Goal: Task Accomplishment & Management: Complete application form

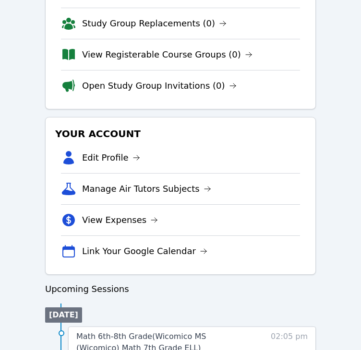
scroll to position [203, 0]
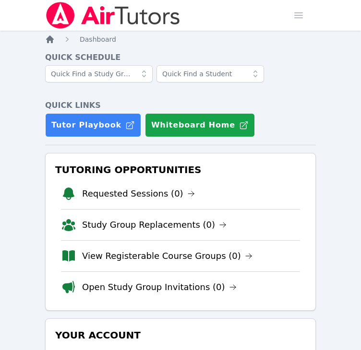
click at [51, 42] on icon "Breadcrumb" at bounding box center [50, 40] width 8 height 8
click at [298, 9] on span "button" at bounding box center [298, 15] width 21 height 21
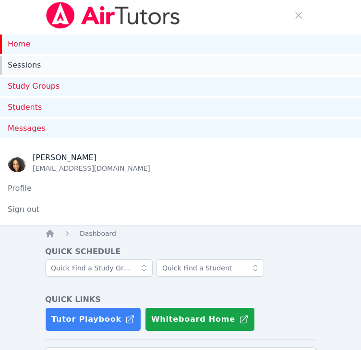
click at [168, 61] on link "Sessions" at bounding box center [180, 65] width 361 height 19
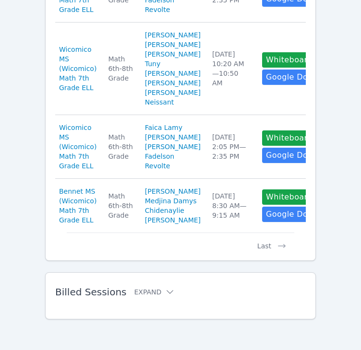
scroll to position [1105, 0]
click at [149, 293] on button "Expand" at bounding box center [154, 292] width 41 height 10
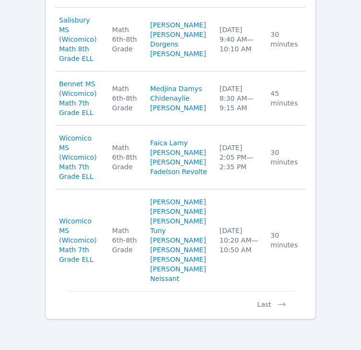
scroll to position [2010, 0]
click at [260, 305] on button "Last" at bounding box center [272, 300] width 45 height 18
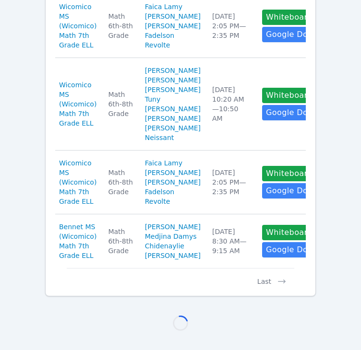
scroll to position [1285, 0]
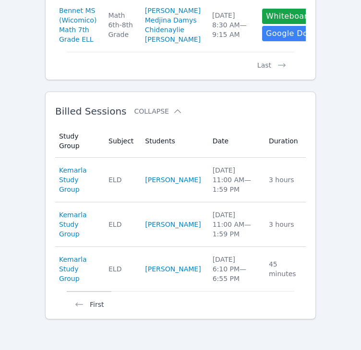
click at [88, 308] on button "First" at bounding box center [89, 300] width 45 height 18
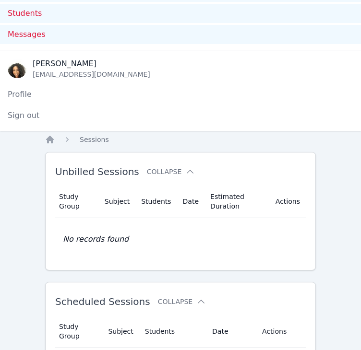
scroll to position [0, 0]
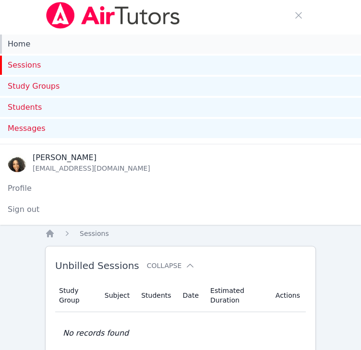
click at [37, 46] on link "Home" at bounding box center [180, 44] width 361 height 19
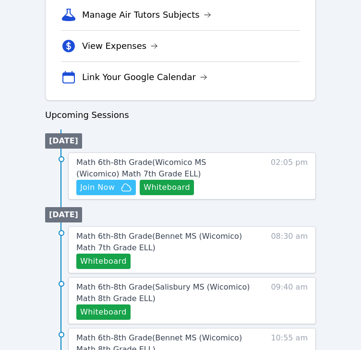
scroll to position [572, 0]
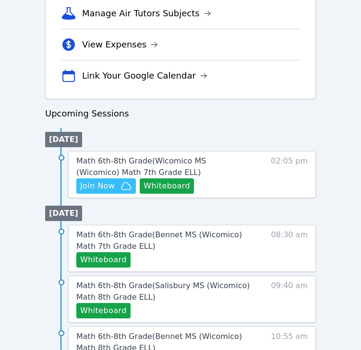
click at [28, 183] on div "Home Sessions Study Groups Students Messages Open user menu Michelle Dupin Open…" at bounding box center [180, 99] width 361 height 1343
click at [163, 185] on button "Whiteboard" at bounding box center [167, 186] width 54 height 15
click at [113, 181] on span "Join Now" at bounding box center [97, 186] width 35 height 12
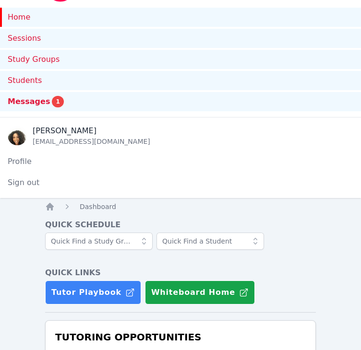
scroll to position [0, 0]
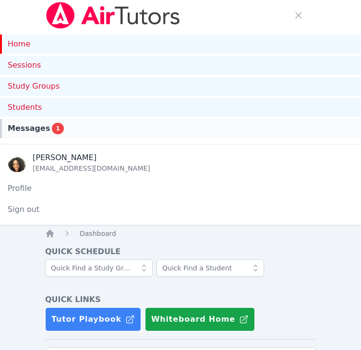
click at [28, 133] on span "Messages" at bounding box center [29, 129] width 42 height 12
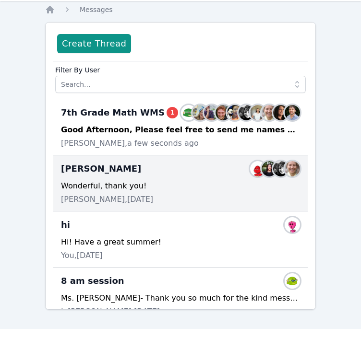
scroll to position [196, 0]
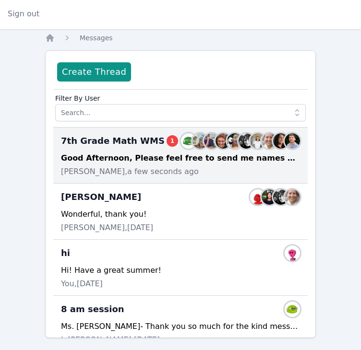
click at [183, 169] on div "Kaitlyn Hall, a few seconds ago" at bounding box center [180, 172] width 239 height 12
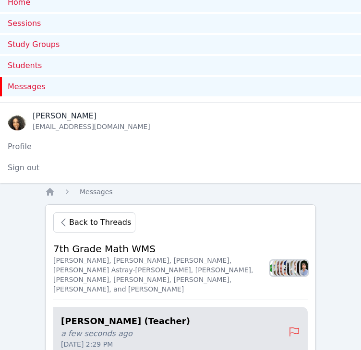
scroll to position [0, 0]
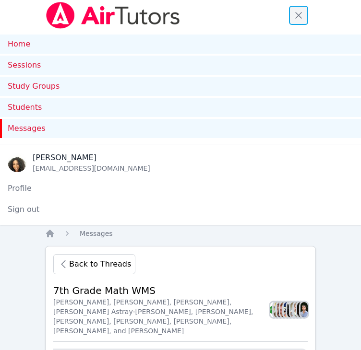
click at [296, 15] on span "button" at bounding box center [298, 15] width 21 height 21
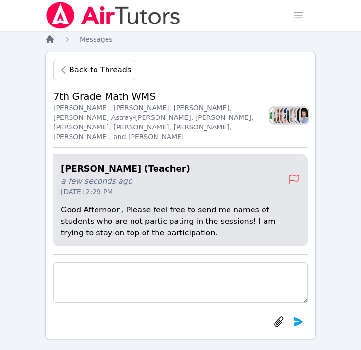
click at [48, 41] on icon "Breadcrumb" at bounding box center [50, 40] width 8 height 8
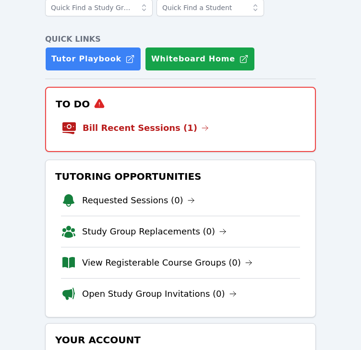
scroll to position [67, 0]
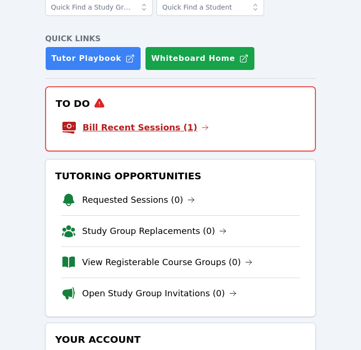
click at [98, 122] on link "Bill Recent Sessions (1)" at bounding box center [146, 127] width 126 height 13
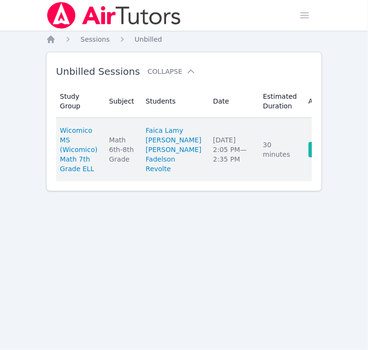
click at [309, 157] on link "Complete" at bounding box center [332, 149] width 46 height 15
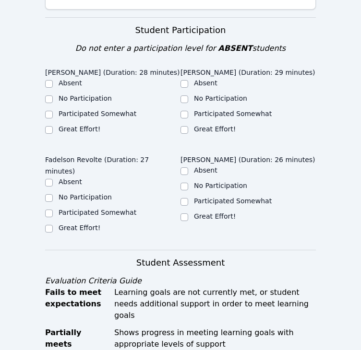
scroll to position [334, 0]
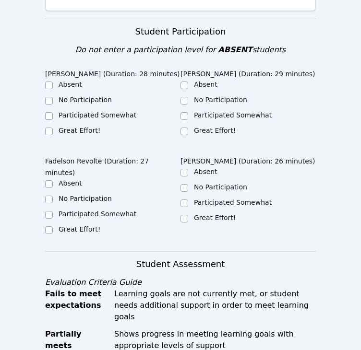
click at [89, 111] on label "Participated Somewhat" at bounding box center [98, 115] width 78 height 8
click at [53, 112] on input "Participated Somewhat" at bounding box center [49, 116] width 8 height 8
checkbox input "true"
click at [204, 111] on label "Participated Somewhat" at bounding box center [233, 115] width 78 height 8
click at [188, 112] on input "Participated Somewhat" at bounding box center [184, 116] width 8 height 8
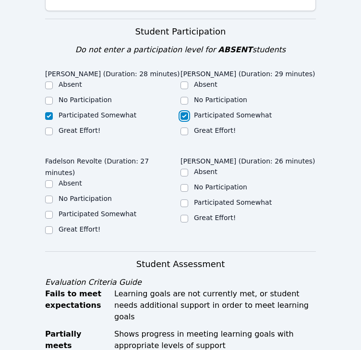
checkbox input "true"
click at [203, 127] on label "Great Effort!" at bounding box center [215, 131] width 42 height 8
click at [188, 128] on input "Great Effort!" at bounding box center [184, 132] width 8 height 8
checkbox input "true"
checkbox input "false"
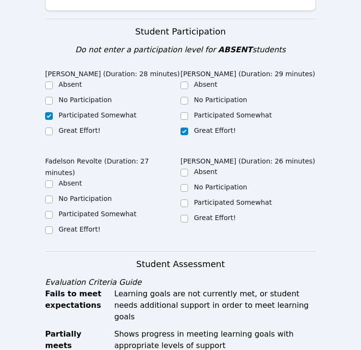
click at [100, 210] on label "Participated Somewhat" at bounding box center [98, 214] width 78 height 8
click at [53, 211] on input "Participated Somewhat" at bounding box center [49, 215] width 8 height 8
checkbox input "true"
click at [204, 199] on label "Participated Somewhat" at bounding box center [233, 203] width 78 height 8
click at [188, 200] on input "Participated Somewhat" at bounding box center [184, 204] width 8 height 8
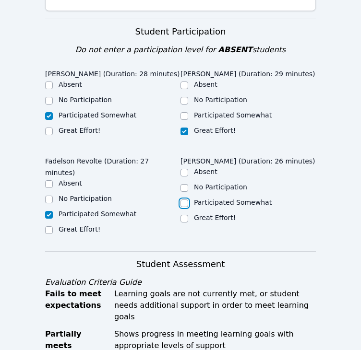
checkbox input "true"
click at [200, 214] on label "Great Effort!" at bounding box center [215, 218] width 42 height 8
click at [188, 215] on input "Great Effort!" at bounding box center [184, 219] width 8 height 8
checkbox input "true"
checkbox input "false"
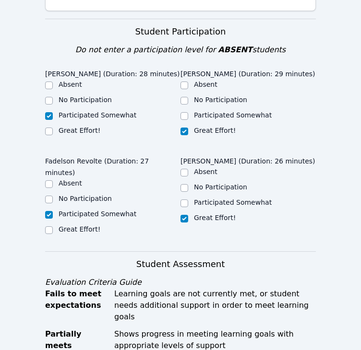
click at [136, 225] on div "Great Effort!" at bounding box center [112, 231] width 135 height 12
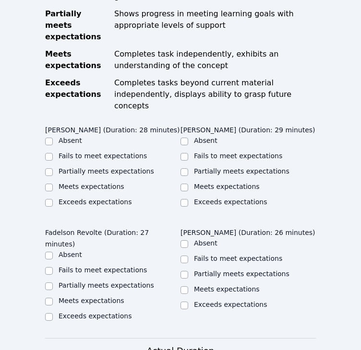
scroll to position [656, 0]
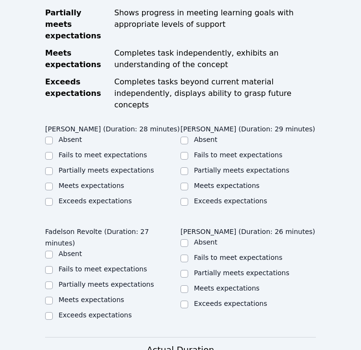
click at [119, 167] on label "Partially meets expectations" at bounding box center [107, 171] width 96 height 8
click at [53, 167] on input "Partially meets expectations" at bounding box center [49, 171] width 8 height 8
checkbox input "true"
click at [186, 183] on input "Meets expectations" at bounding box center [184, 187] width 8 height 8
checkbox input "true"
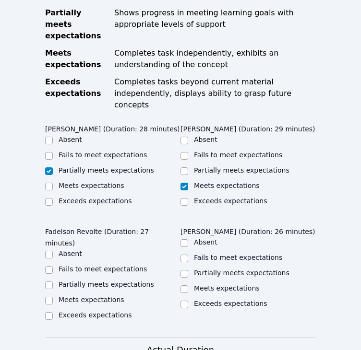
click at [97, 281] on label "Partially meets expectations" at bounding box center [107, 285] width 96 height 8
click at [53, 282] on input "Partially meets expectations" at bounding box center [49, 286] width 8 height 8
checkbox input "true"
click at [203, 285] on label "Meets expectations" at bounding box center [227, 289] width 66 height 8
click at [188, 286] on input "Meets expectations" at bounding box center [184, 290] width 8 height 8
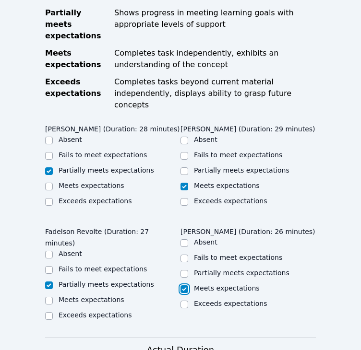
checkbox input "true"
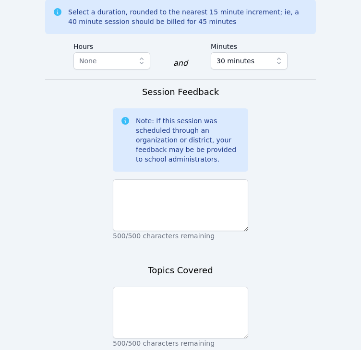
scroll to position [1022, 0]
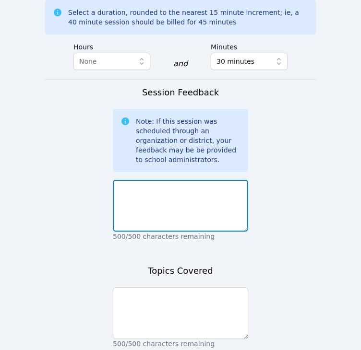
click at [215, 180] on textarea at bounding box center [180, 206] width 135 height 52
type textarea "This group is a bit talkative."
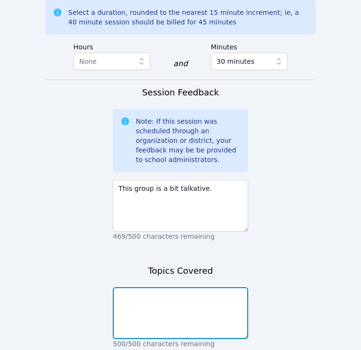
click at [173, 287] on textarea at bounding box center [180, 313] width 135 height 52
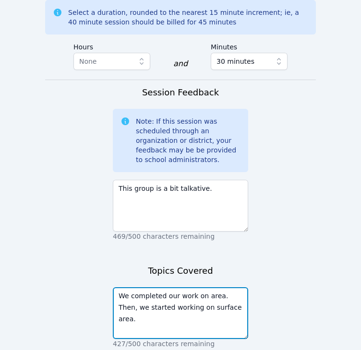
scroll to position [1023, 0]
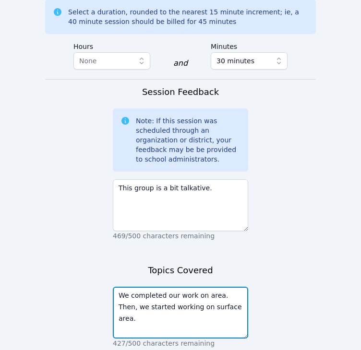
type textarea "We completed our work on area. Then, we started working on surface area."
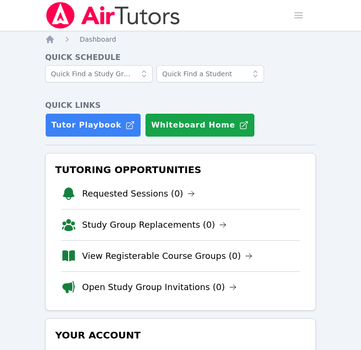
click at [264, 22] on div "Home Sessions Study Groups Students Messages 1 Open user menu Michelle Dupin Op…" at bounding box center [180, 15] width 271 height 31
click at [299, 14] on span "button" at bounding box center [298, 15] width 21 height 21
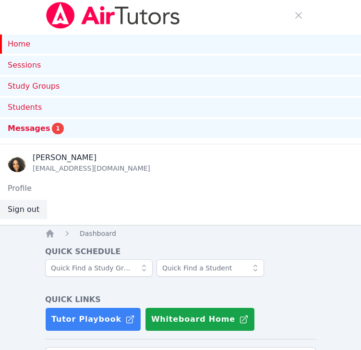
click at [29, 215] on button "Sign out" at bounding box center [23, 209] width 47 height 19
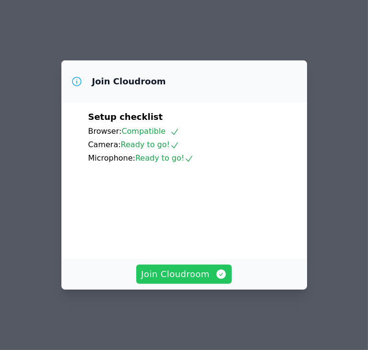
click at [196, 281] on span "Join Cloudroom" at bounding box center [184, 274] width 86 height 13
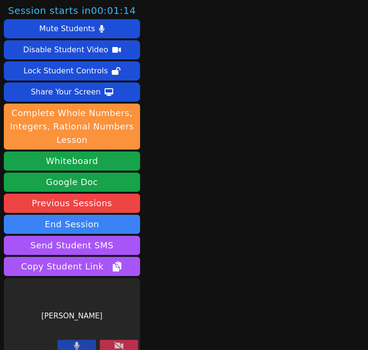
scroll to position [9, 0]
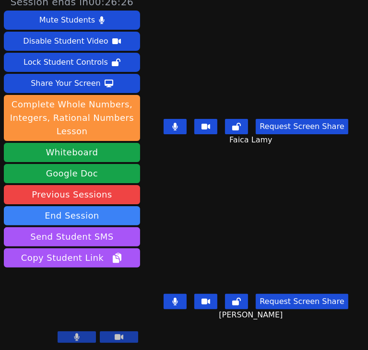
click at [250, 161] on div "Faica Lamy Request Screen Share Faica Lamy" at bounding box center [256, 78] width 198 height 175
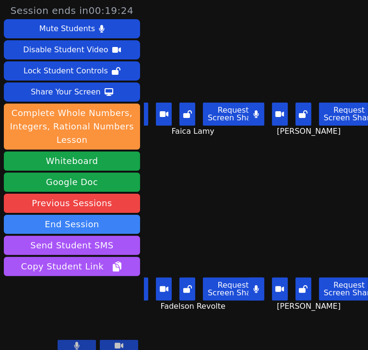
scroll to position [0, 13]
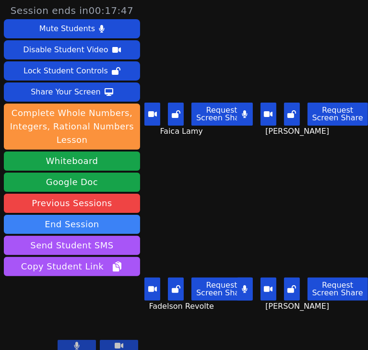
drag, startPoint x: 233, startPoint y: 285, endPoint x: 255, endPoint y: 248, distance: 42.6
click at [242, 286] on icon at bounding box center [245, 290] width 6 height 8
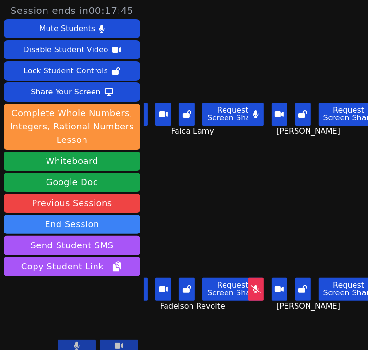
scroll to position [0, 0]
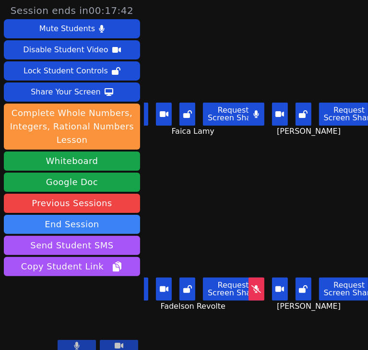
click at [251, 286] on icon at bounding box center [256, 290] width 10 height 8
click at [254, 114] on icon at bounding box center [256, 114] width 5 height 8
